Goal: Transaction & Acquisition: Purchase product/service

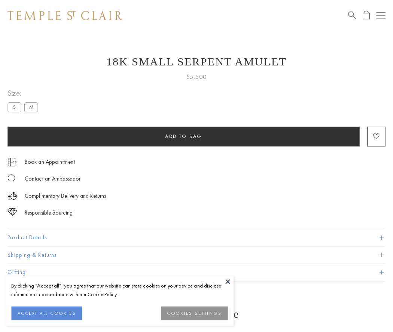
scroll to position [0, 0]
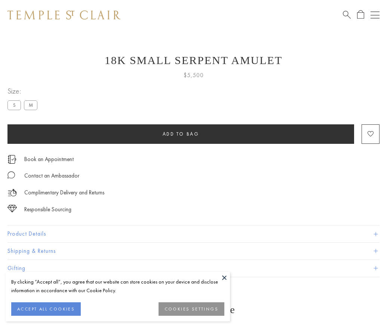
click at [181, 134] on span "Add to bag" at bounding box center [181, 134] width 37 height 6
